Goal: Check status: Check status

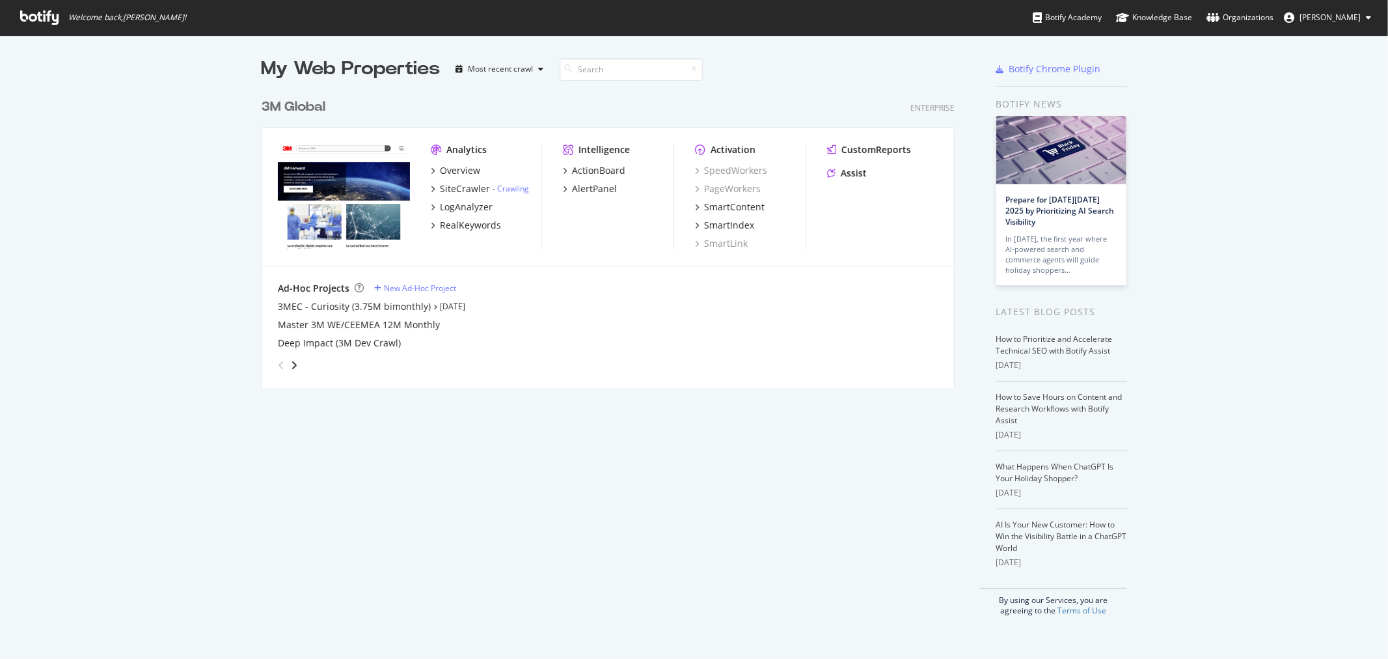
scroll to position [648, 1367]
click at [304, 109] on div "3M Global" at bounding box center [294, 107] width 64 height 19
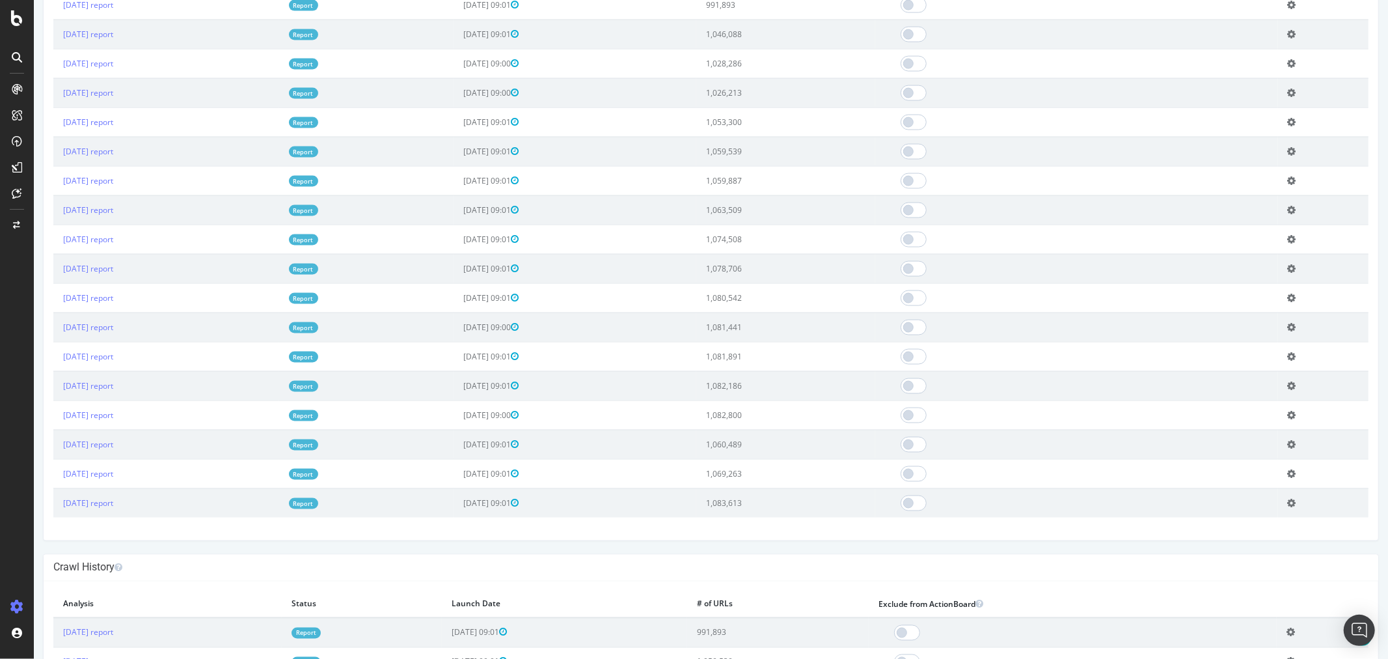
scroll to position [1374, 0]
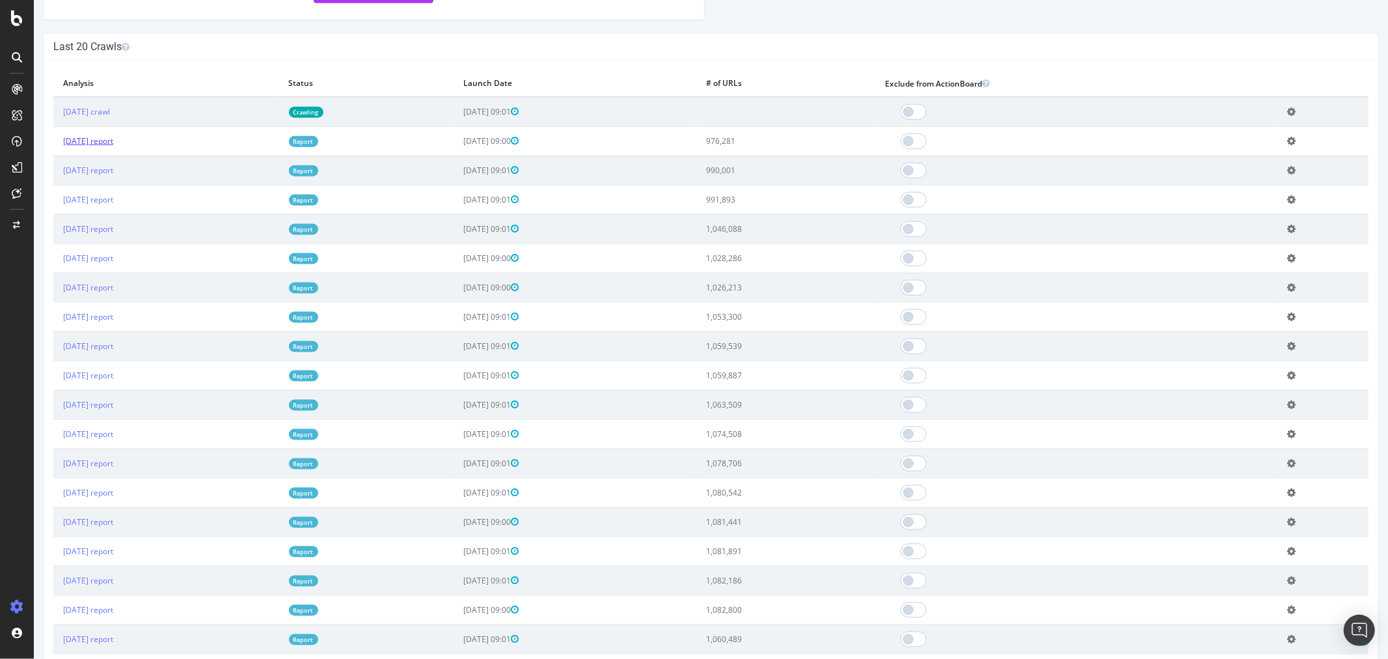
click at [113, 146] on link "[DATE] report" at bounding box center [87, 140] width 50 height 11
